Goal: Transaction & Acquisition: Book appointment/travel/reservation

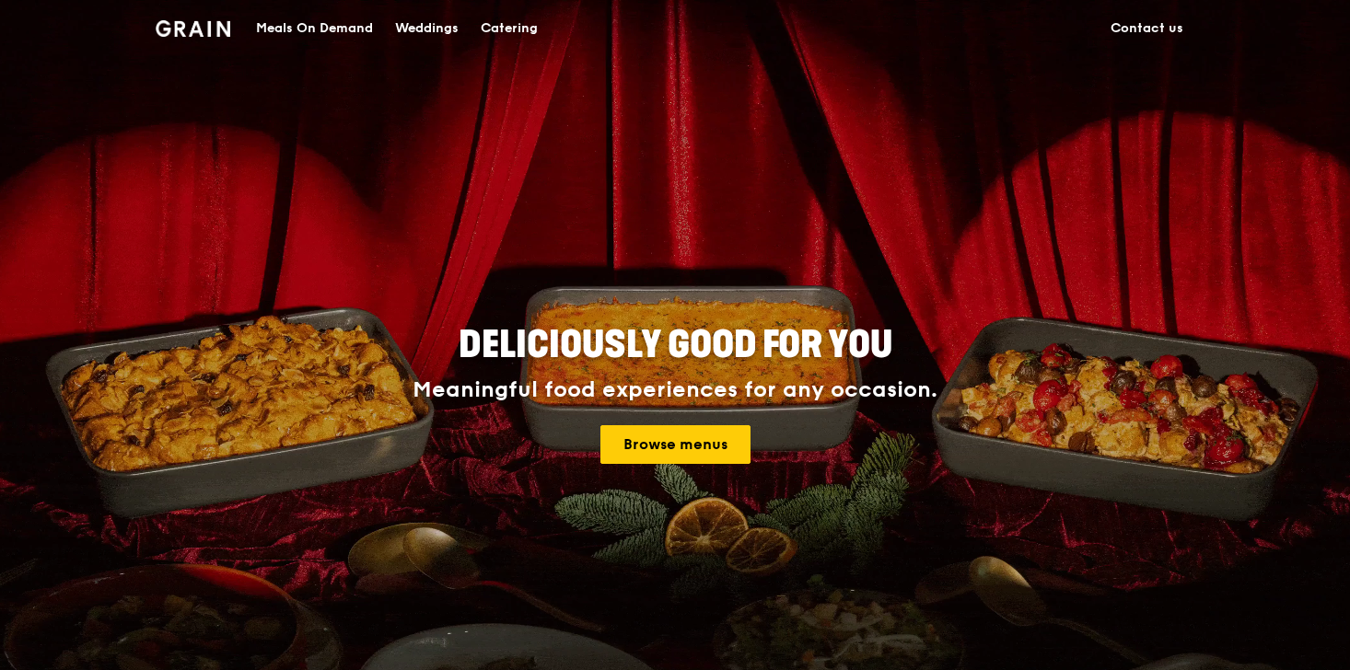
click at [521, 29] on div "Catering" at bounding box center [509, 28] width 57 height 55
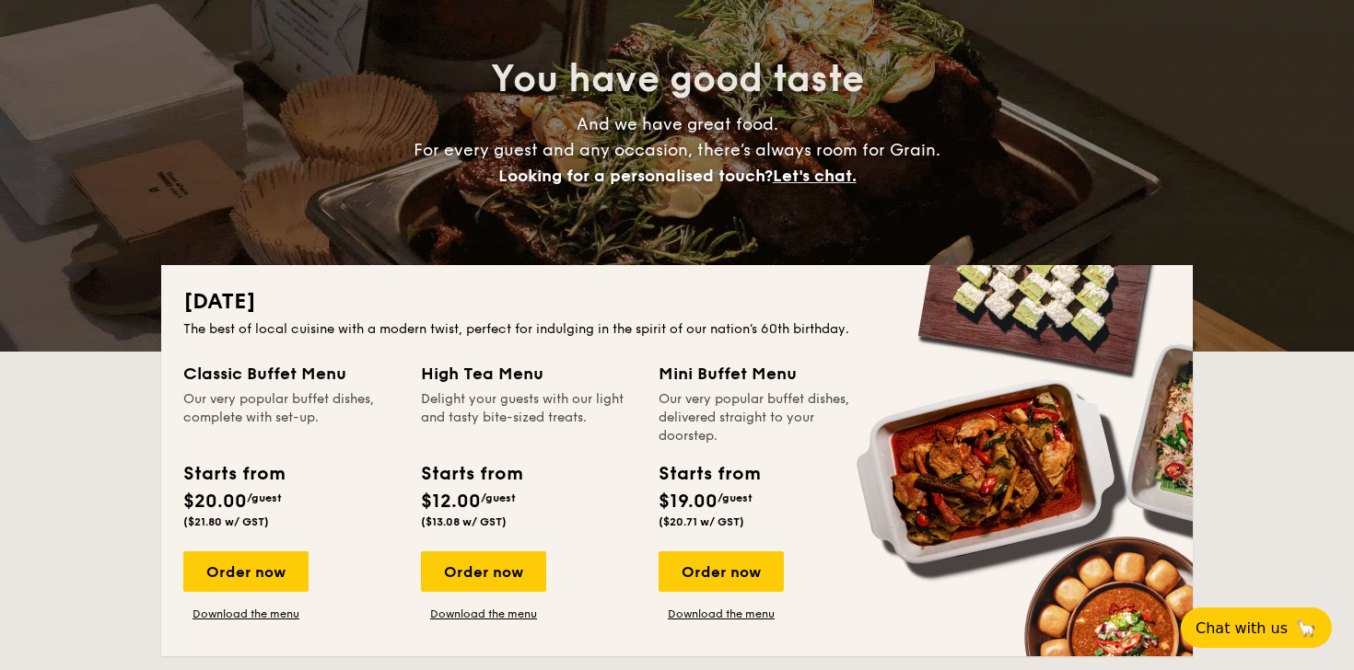
scroll to position [189, 0]
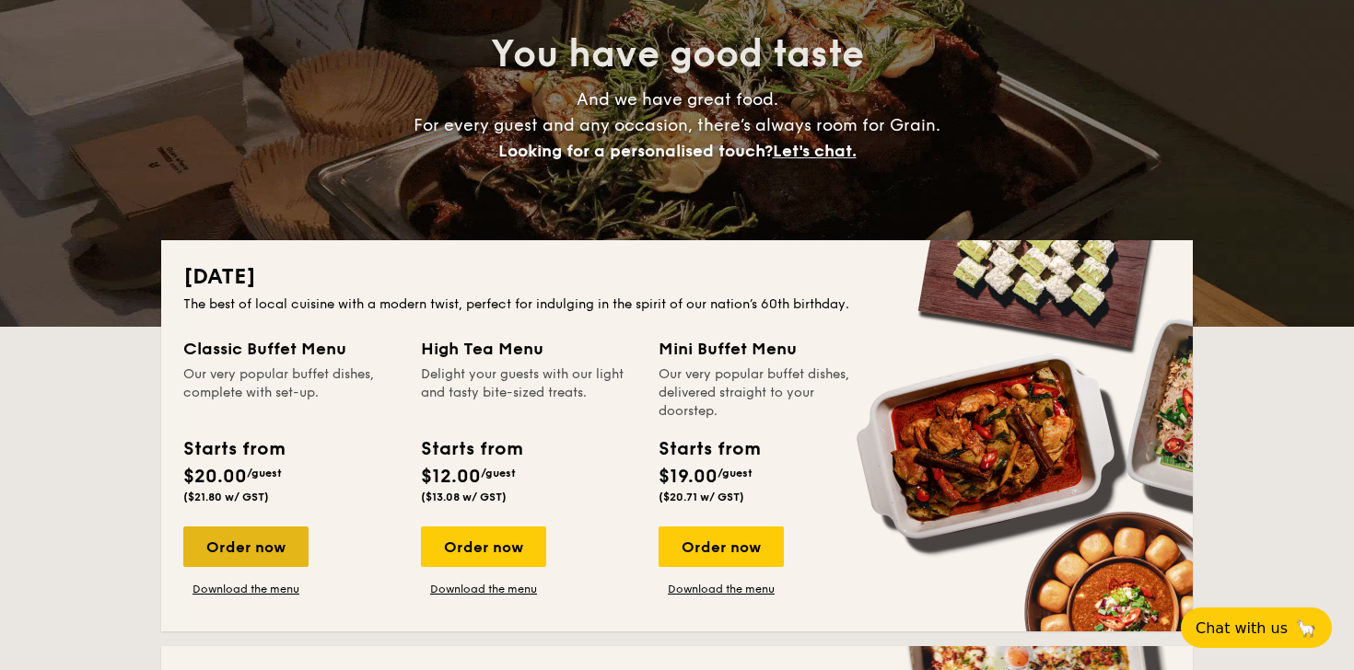
click at [262, 559] on div "Order now" at bounding box center [245, 547] width 125 height 41
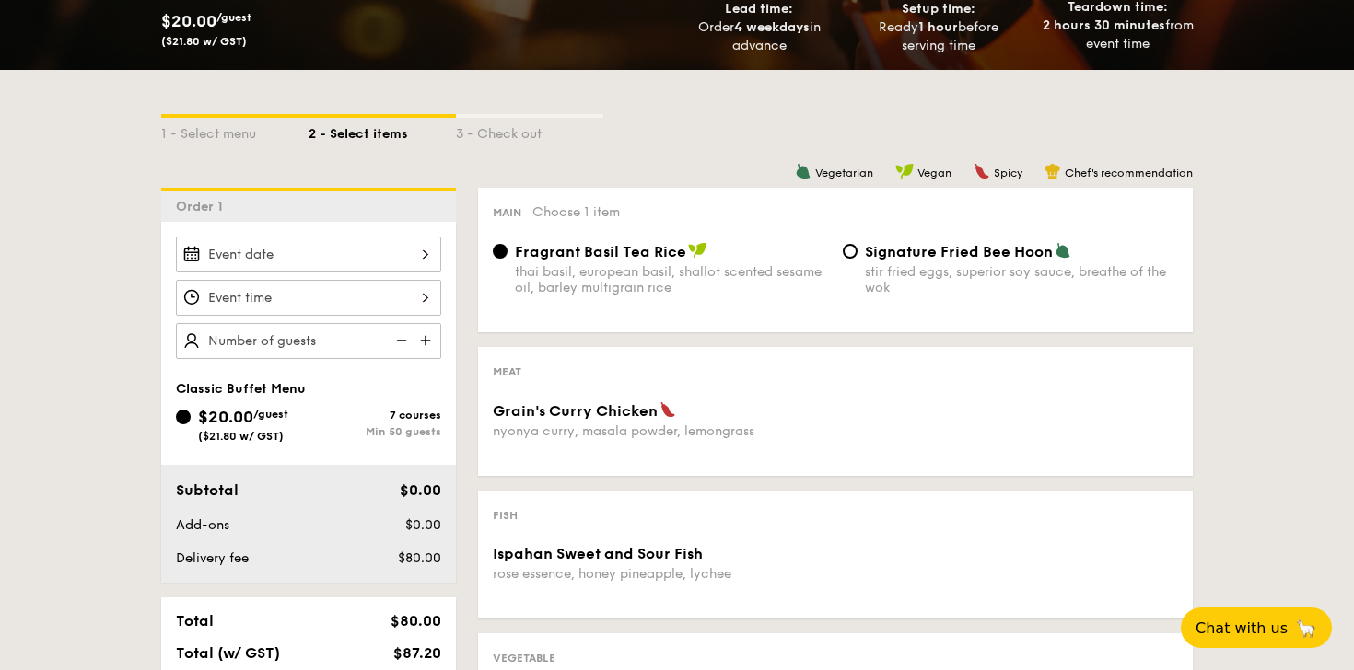
scroll to position [330, 0]
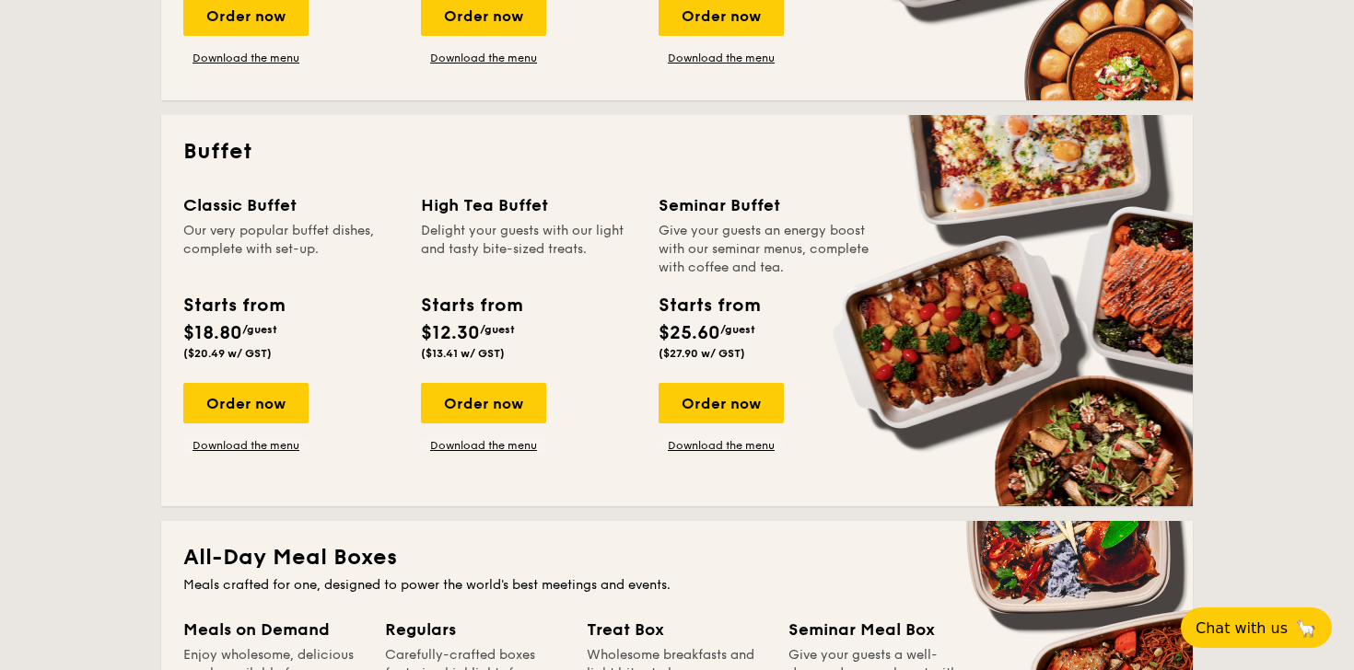
scroll to position [786, 0]
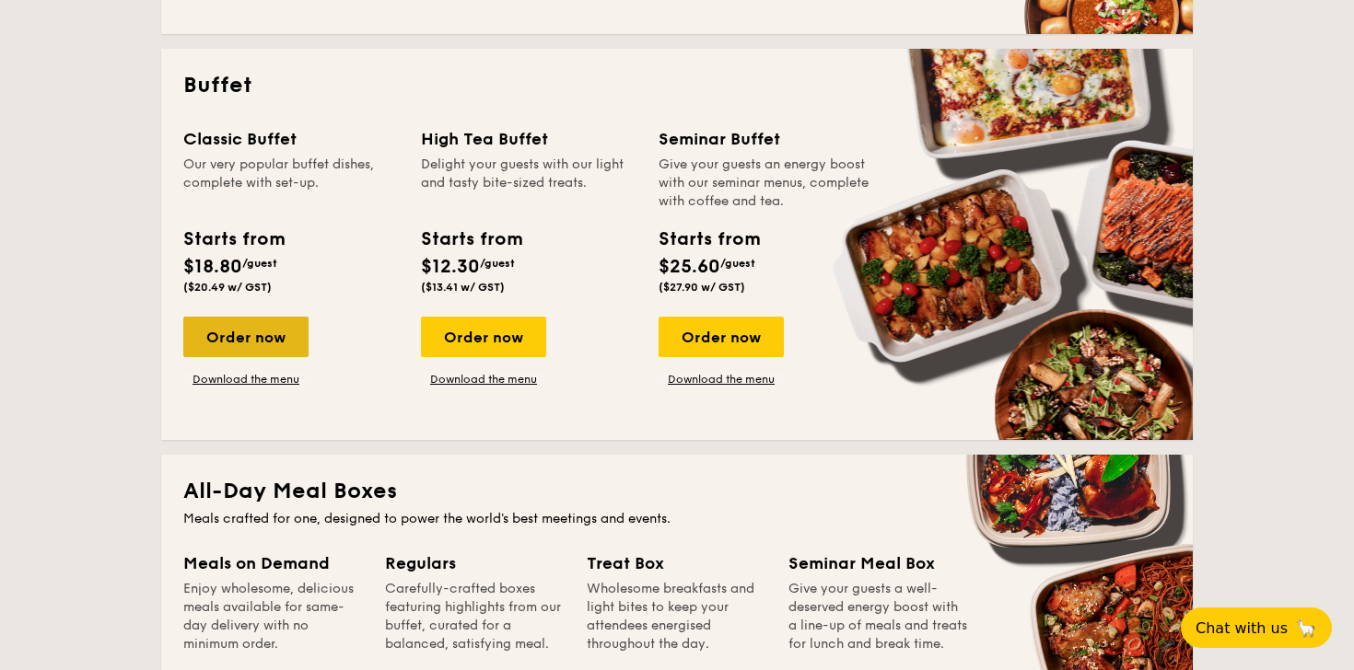
click at [215, 345] on div "Order now" at bounding box center [245, 337] width 125 height 41
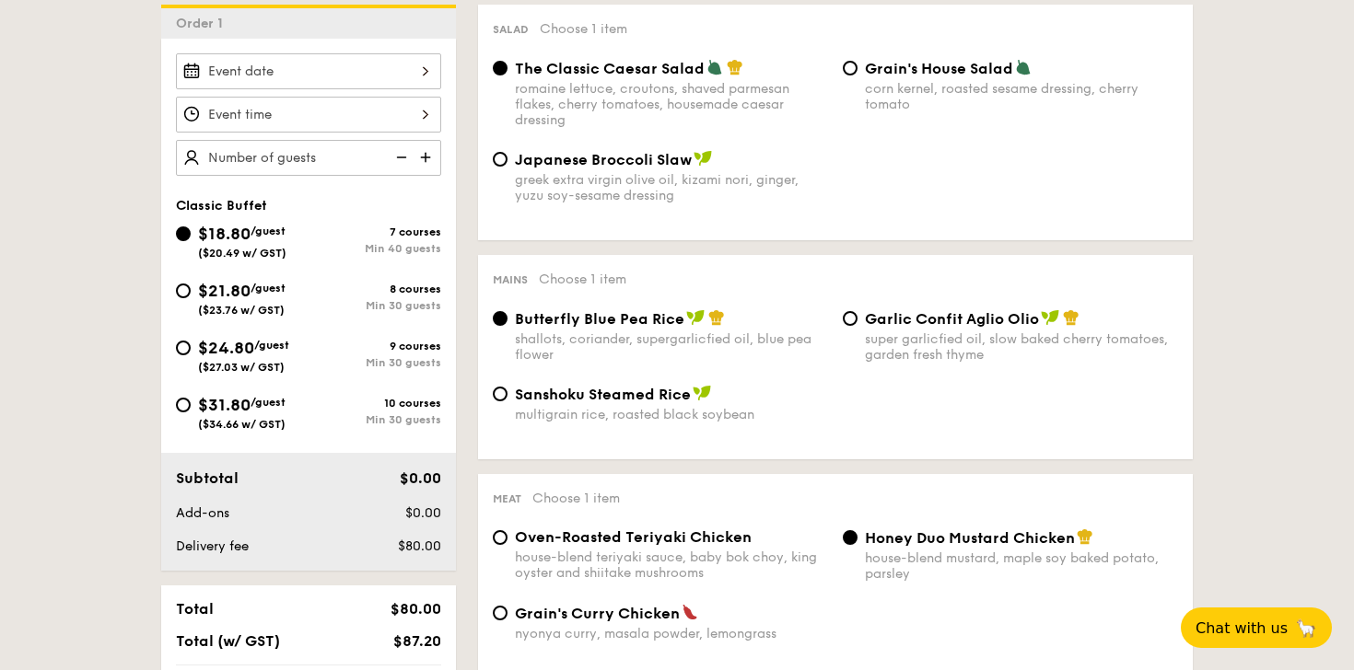
scroll to position [526, 0]
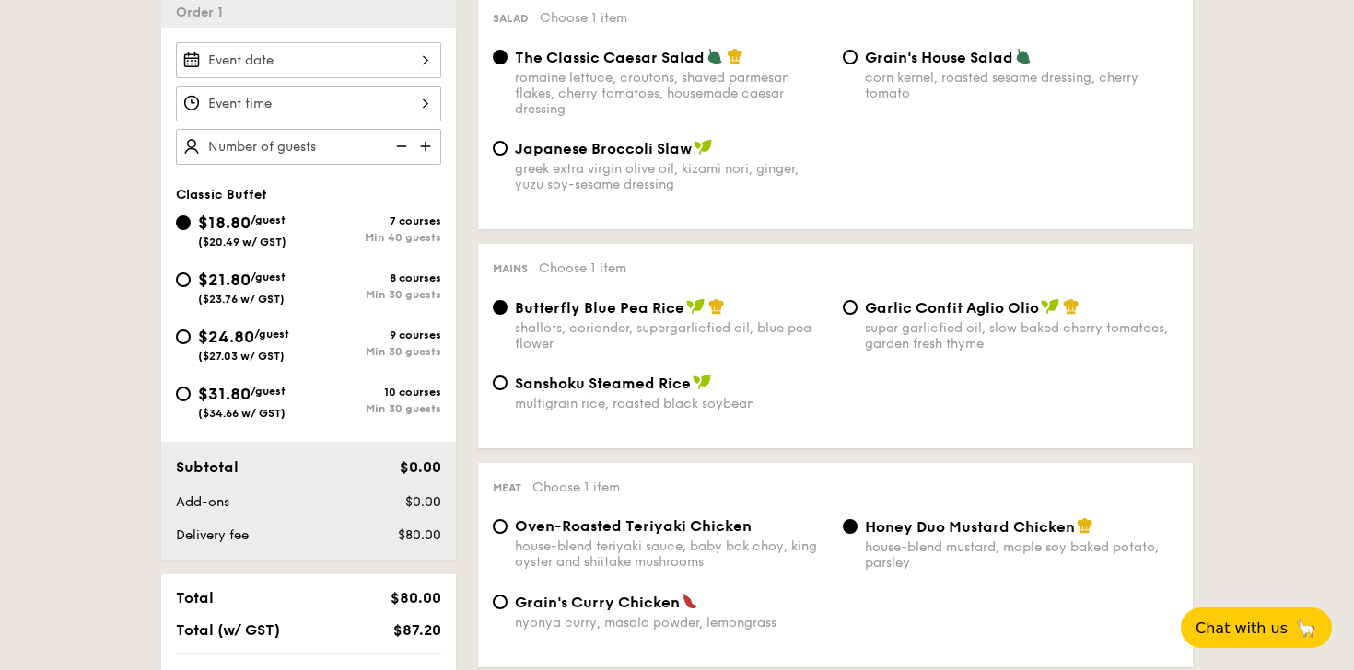
click at [264, 347] on div "$24.80 /guest ($27.03 w/ GST)" at bounding box center [243, 343] width 91 height 39
click at [191, 344] on input "$24.80 /guest ($27.03 w/ GST) 9 courses Min 30 guests" at bounding box center [183, 337] width 15 height 15
radio input "true"
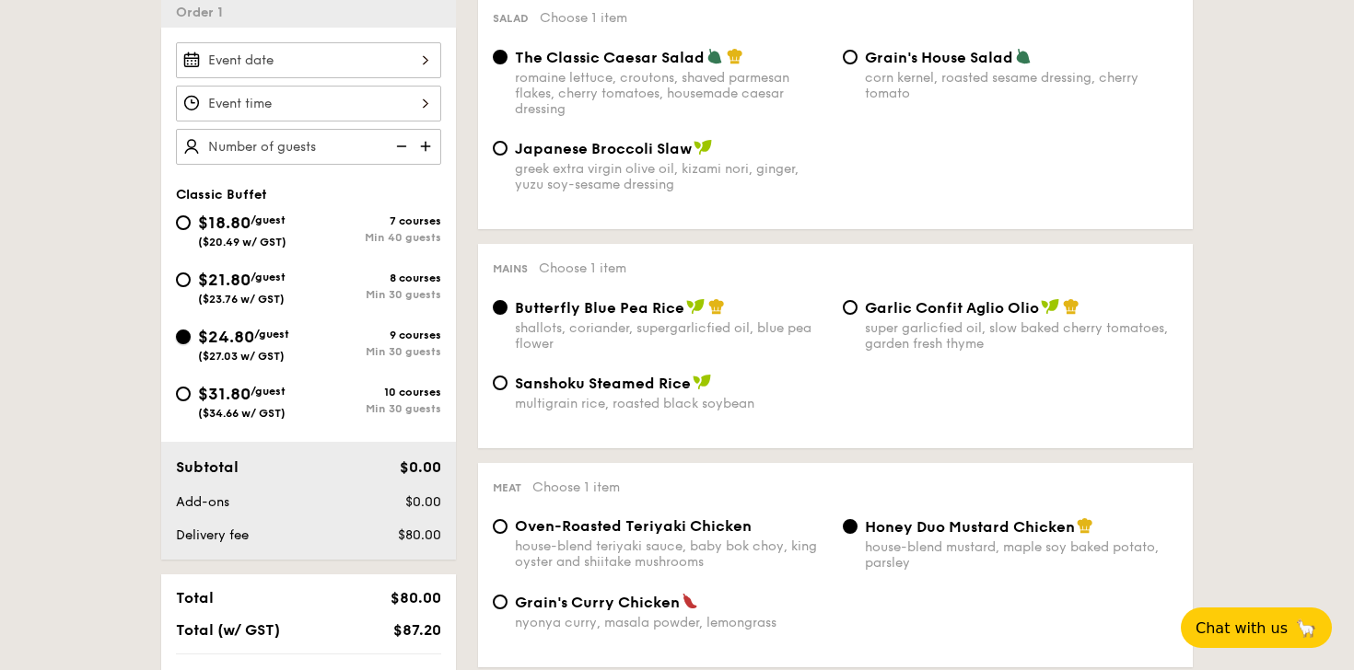
radio input "true"
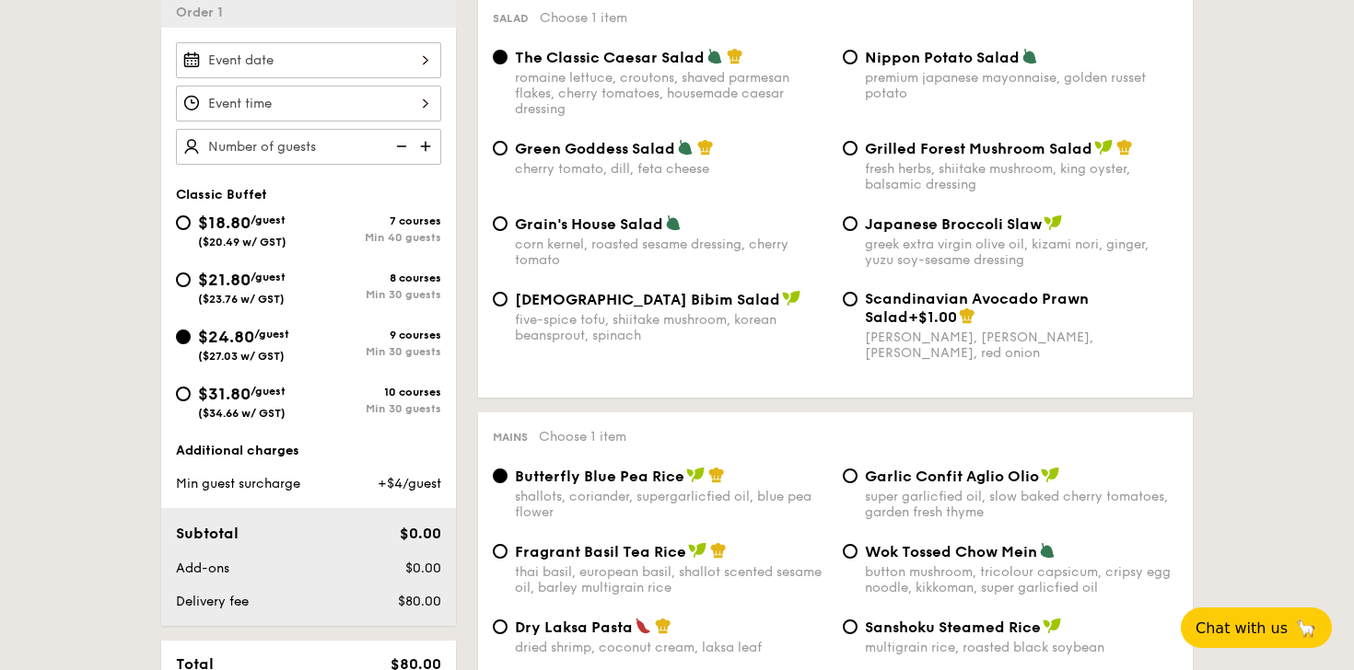
click at [430, 157] on img at bounding box center [427, 146] width 28 height 35
type input "30 guests"
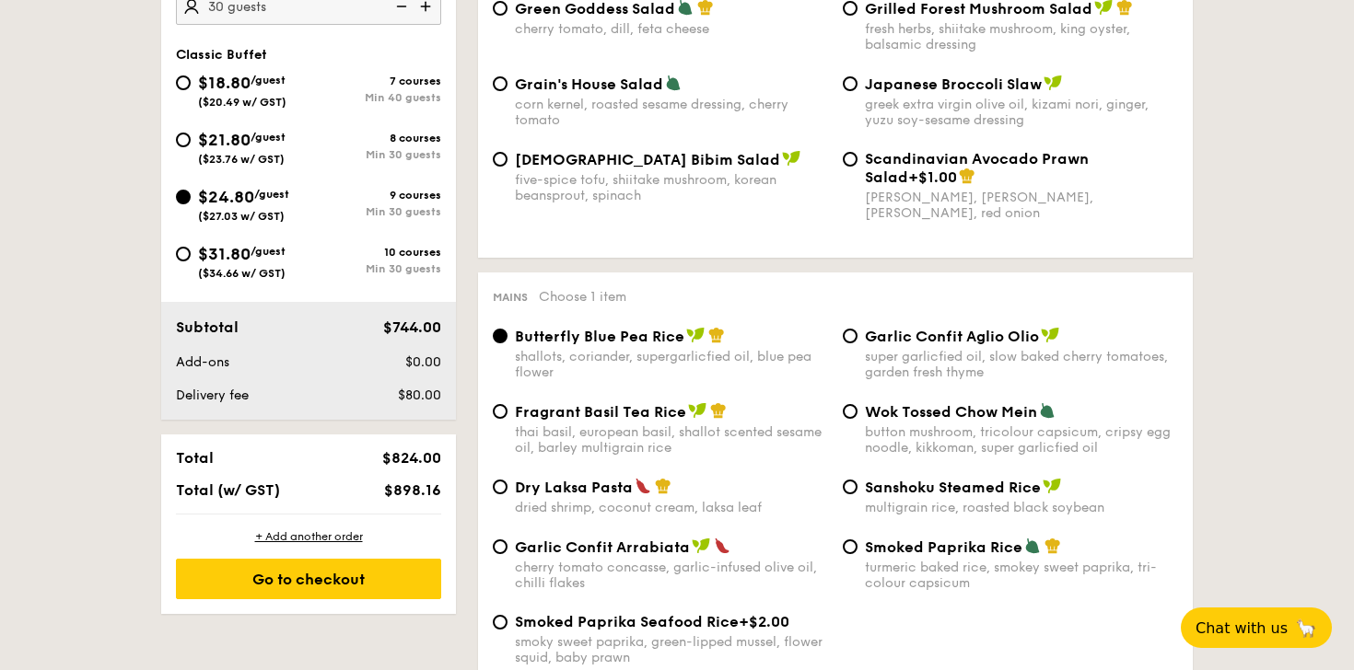
scroll to position [669, 0]
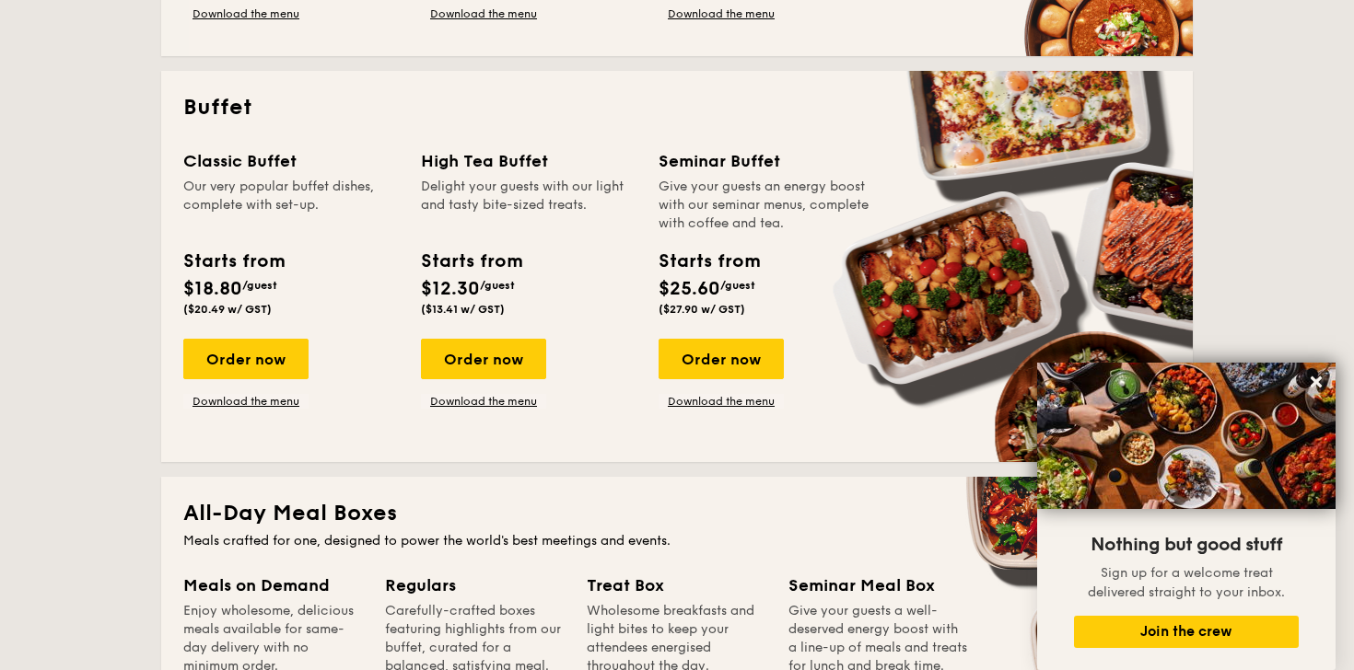
scroll to position [762, 0]
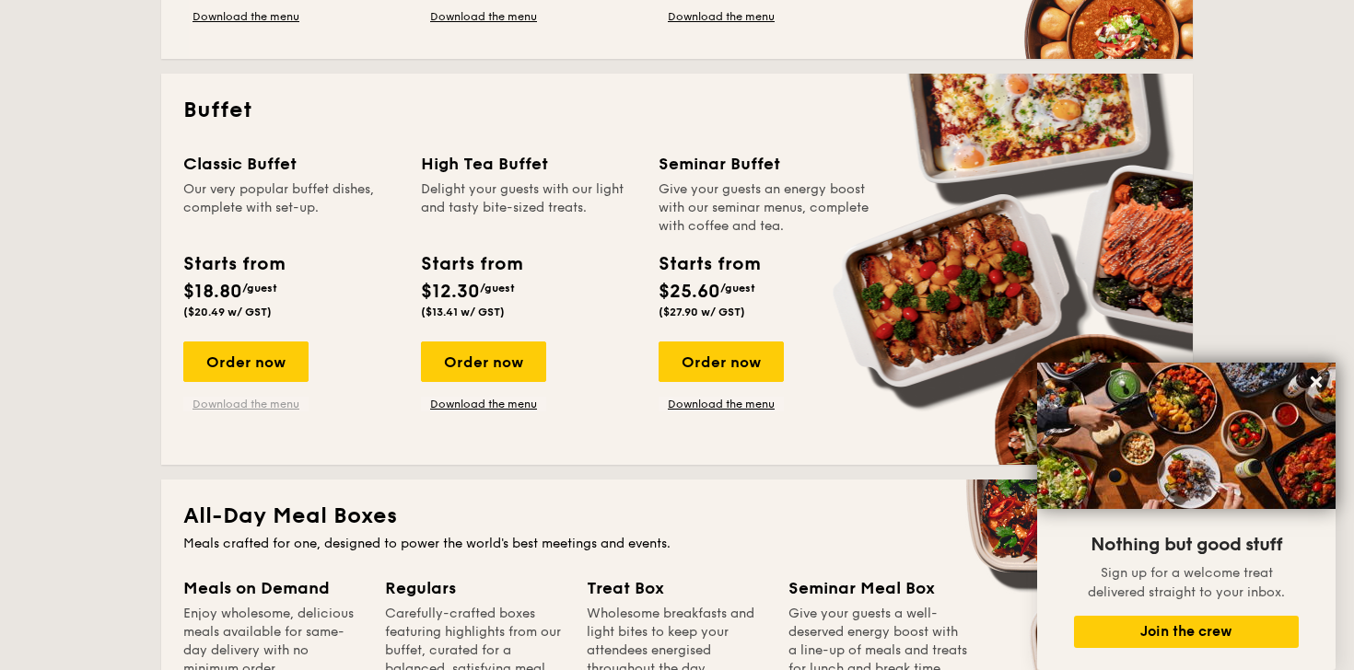
click at [265, 405] on link "Download the menu" at bounding box center [245, 404] width 125 height 15
